Goal: Register for event/course

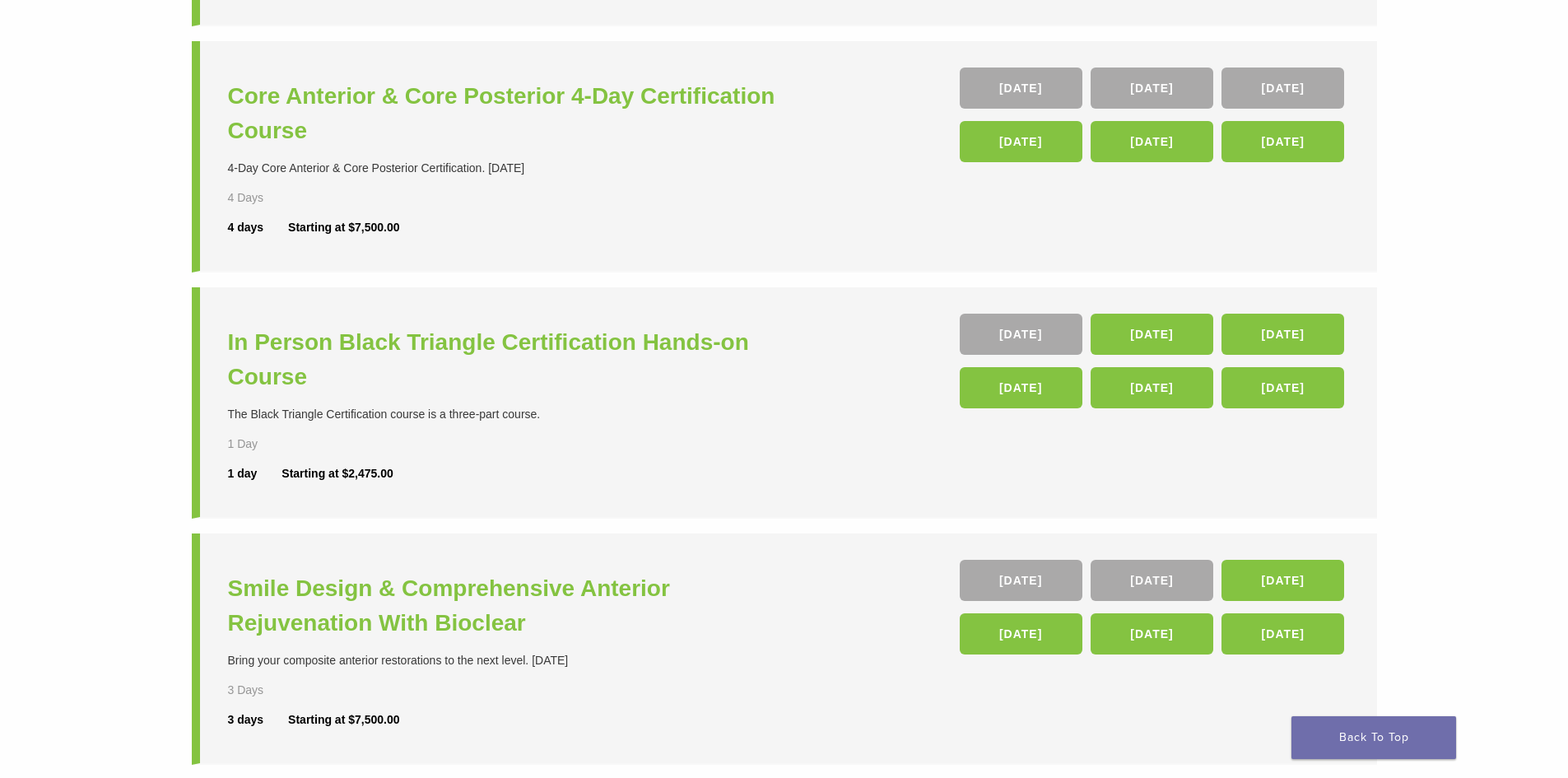
scroll to position [412, 0]
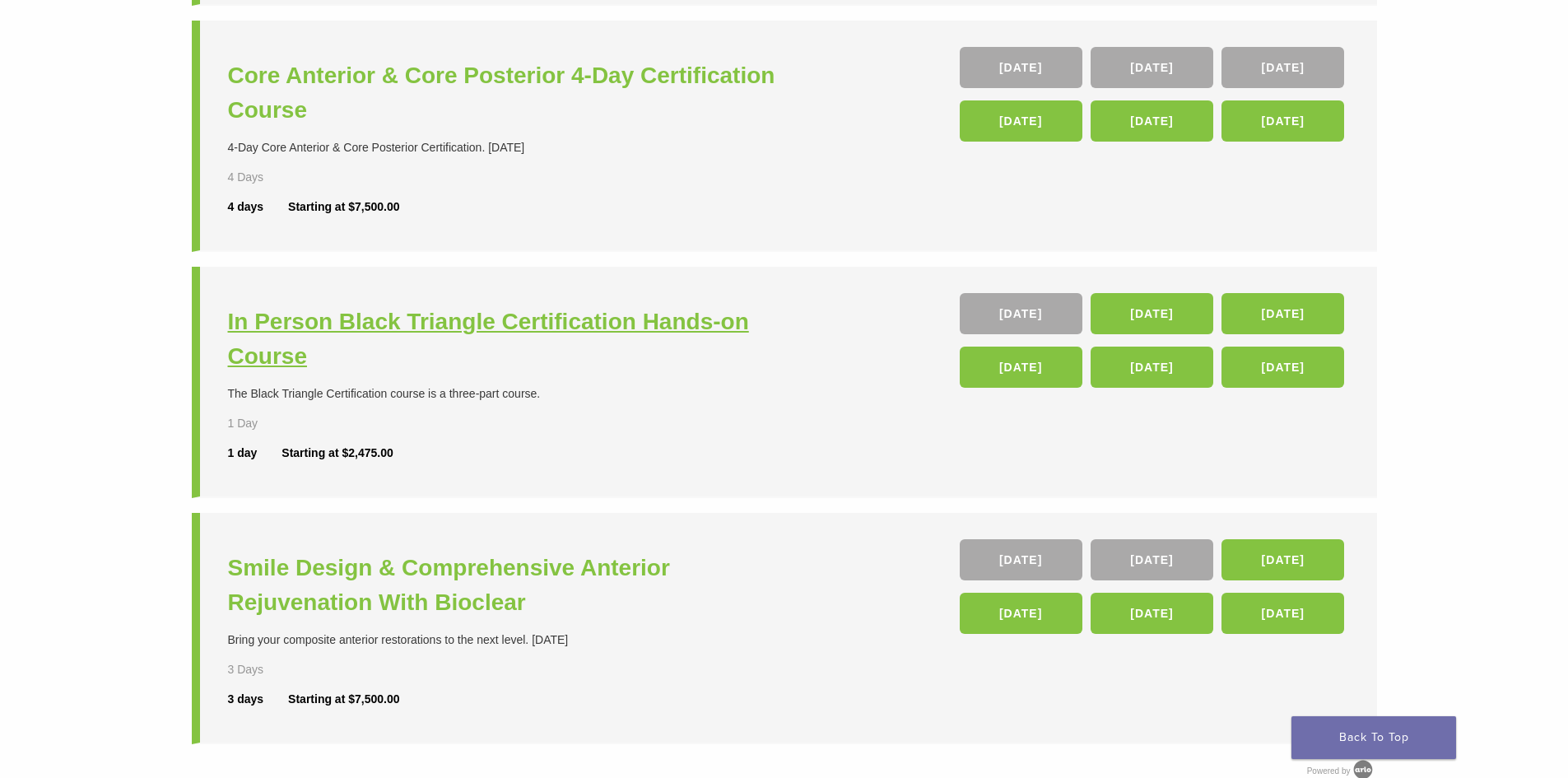
click at [672, 327] on h3 "In Person Black Triangle Certification Hands-on Course" at bounding box center [507, 339] width 560 height 69
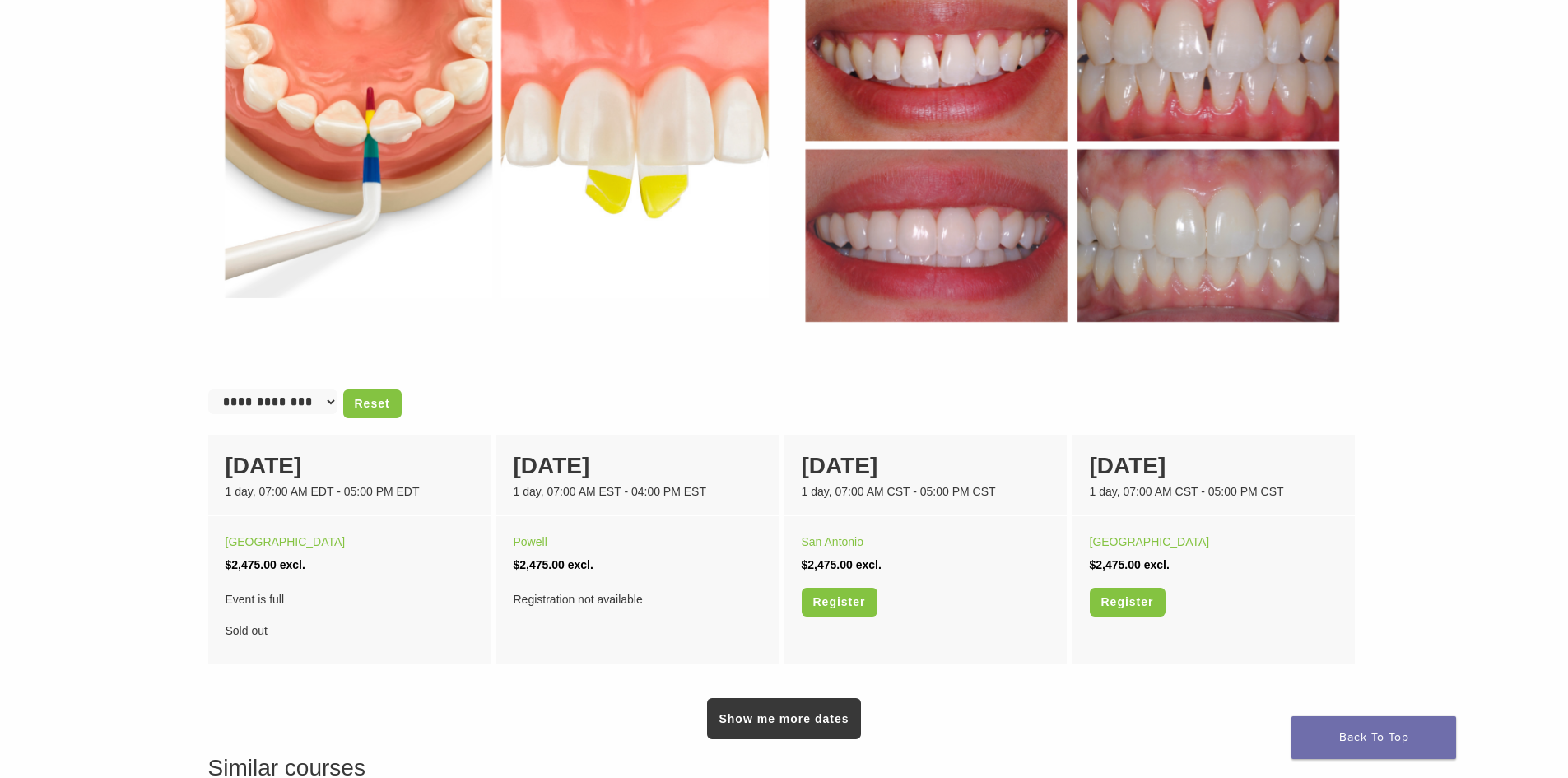
scroll to position [494, 0]
